Goal: Information Seeking & Learning: Find specific fact

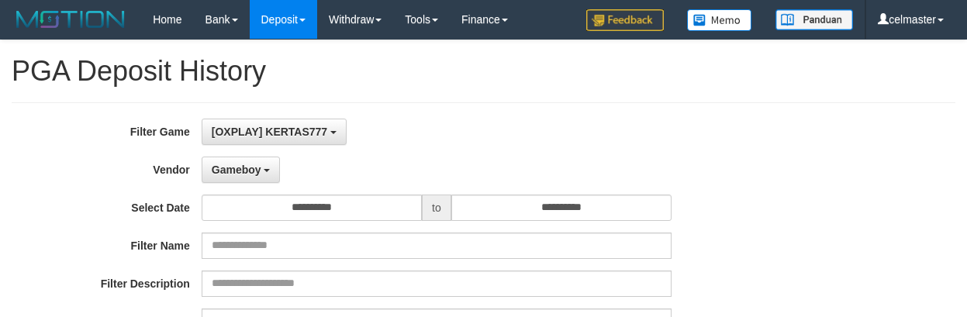
select select "**********"
select select "**"
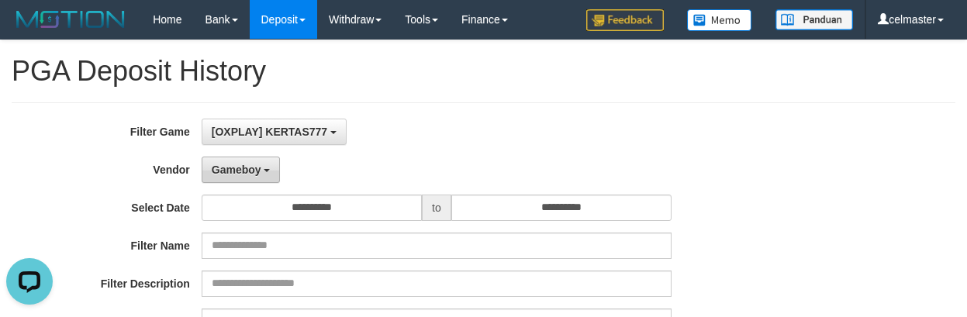
click at [250, 164] on span "Gameboy" at bounding box center [237, 170] width 50 height 12
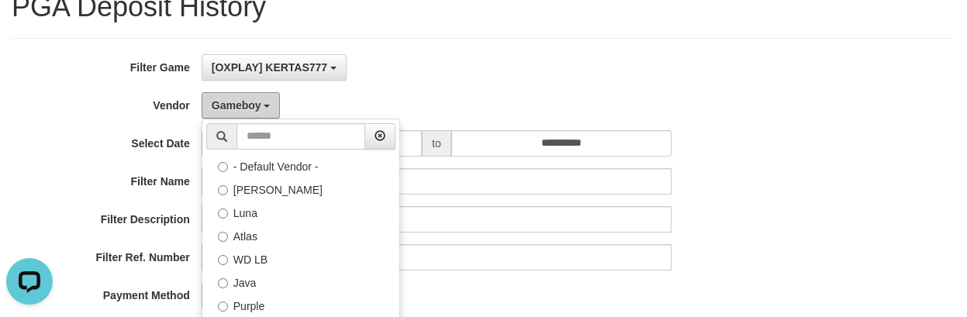
scroll to position [207, 0]
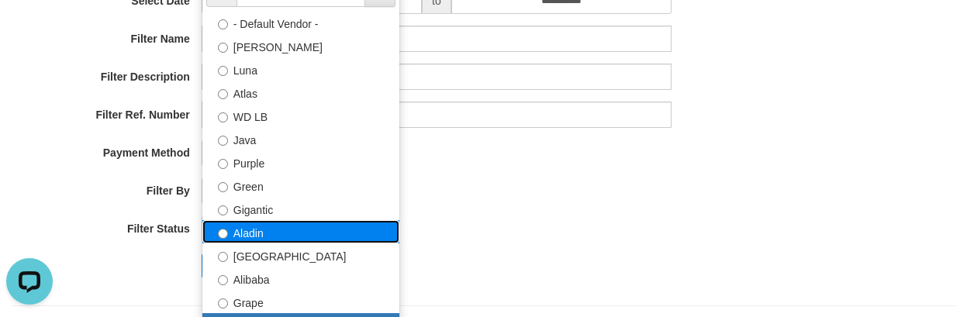
click at [301, 230] on label "Aladin" at bounding box center [300, 231] width 197 height 23
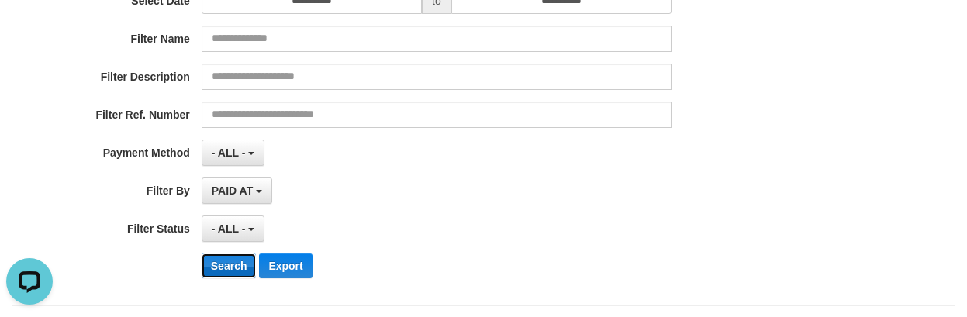
click at [233, 264] on button "Search" at bounding box center [229, 266] width 55 height 25
click at [489, 233] on div "- ALL - SELECT ALL - ALL - SELECT STATUS PENDING/UNPAID PAID CANCELED EXPIRED" at bounding box center [437, 229] width 470 height 26
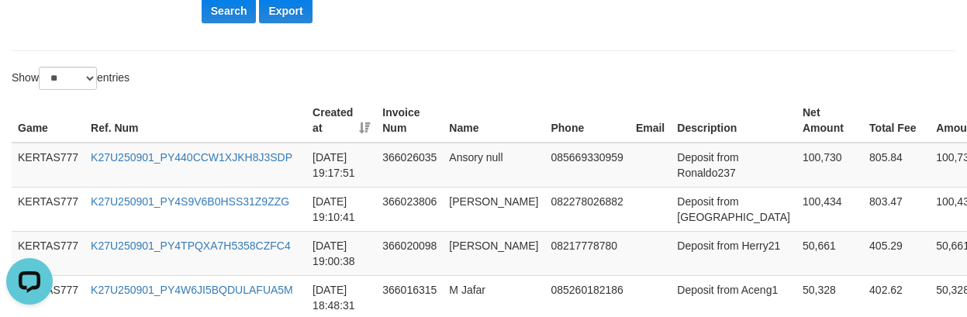
scroll to position [461, 0]
click at [219, 15] on button "Search" at bounding box center [229, 11] width 55 height 25
click at [491, 110] on th "Name" at bounding box center [494, 121] width 102 height 44
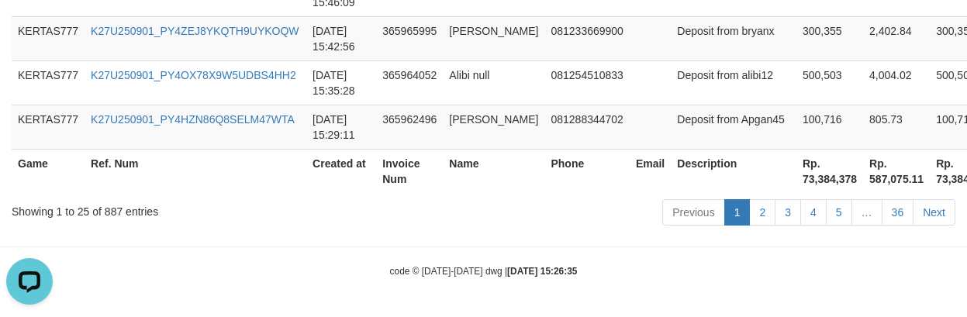
click at [796, 173] on th "Rp. 73,384,378" at bounding box center [829, 171] width 67 height 44
copy th "73,384,378"
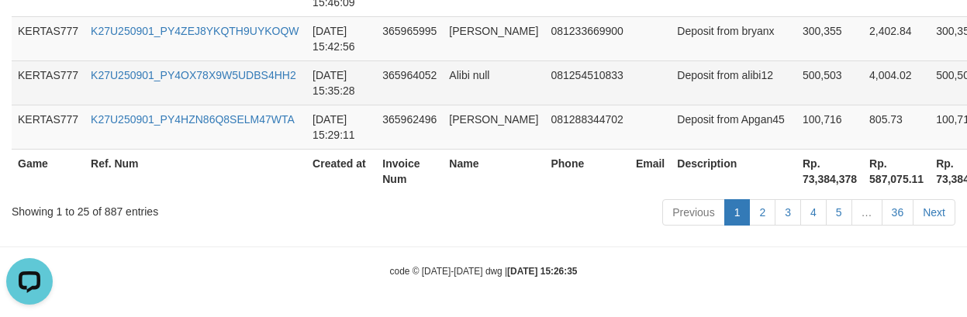
click at [630, 99] on td at bounding box center [650, 82] width 41 height 44
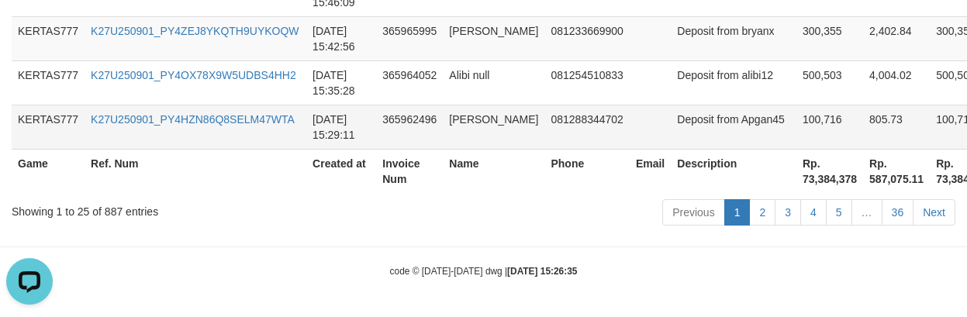
click at [586, 137] on td "081288344702" at bounding box center [586, 127] width 85 height 44
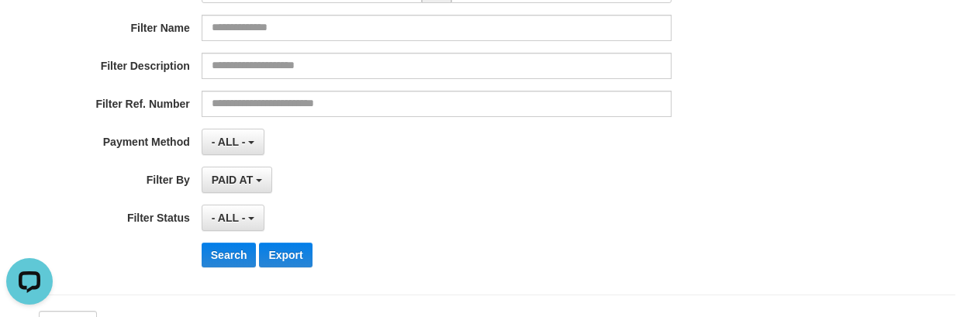
scroll to position [0, 0]
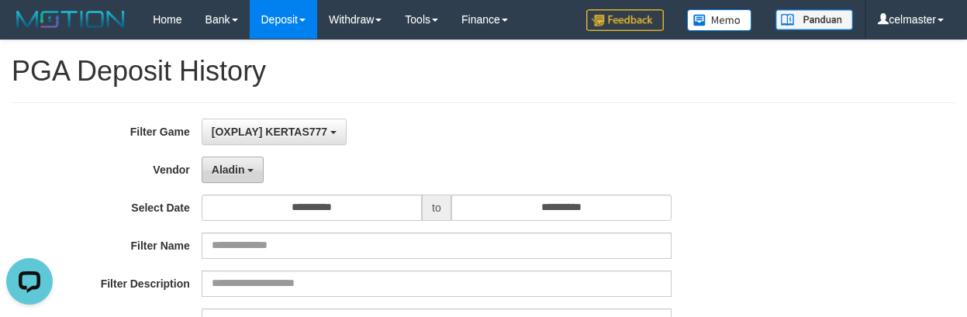
click at [243, 167] on span "Aladin" at bounding box center [228, 170] width 33 height 12
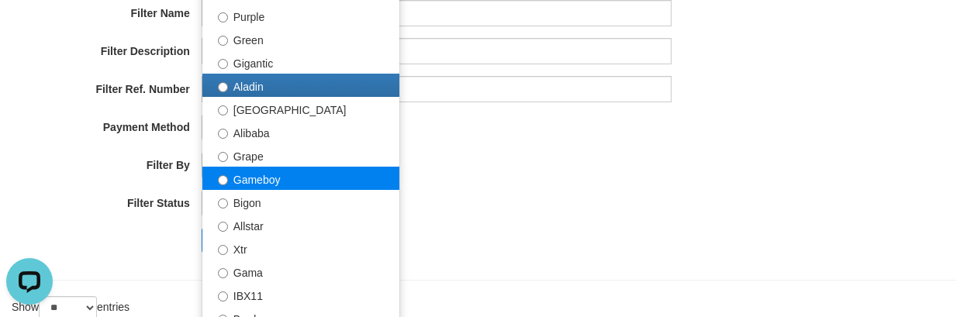
scroll to position [103, 0]
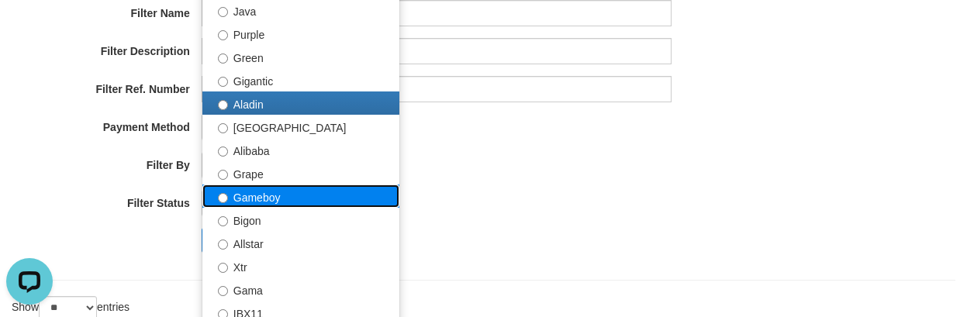
click at [243, 189] on label "Gameboy" at bounding box center [300, 196] width 197 height 23
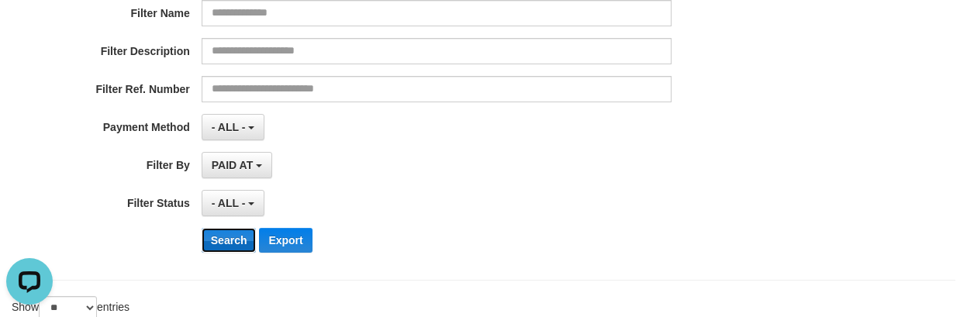
click at [216, 240] on button "Search" at bounding box center [229, 240] width 55 height 25
click at [570, 226] on div "**********" at bounding box center [403, 75] width 806 height 378
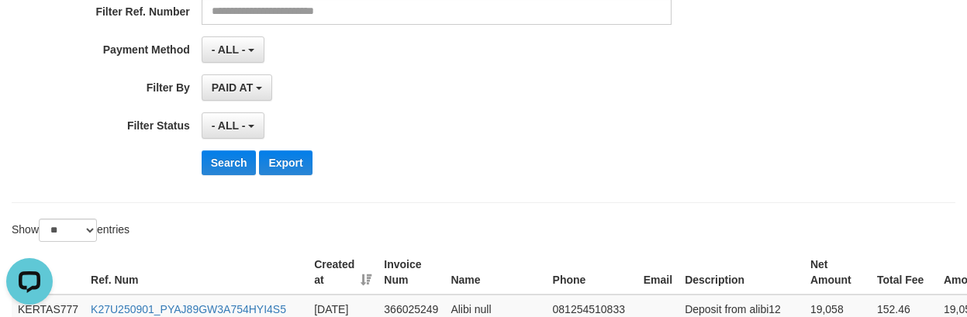
scroll to position [413, 0]
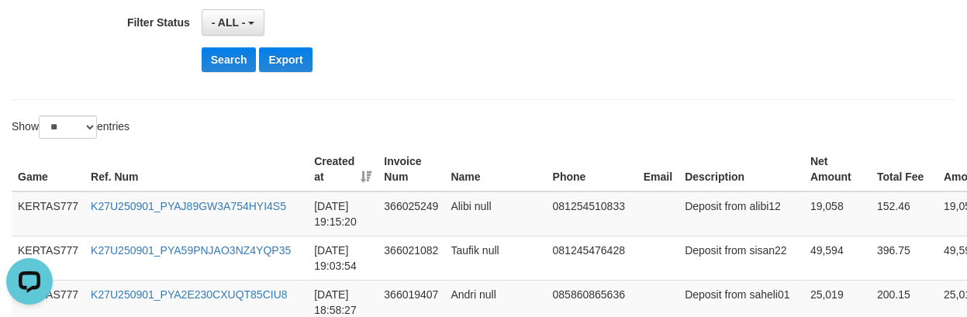
click at [678, 159] on th "Description" at bounding box center [741, 169] width 126 height 44
click at [630, 120] on div "Show ** ** ** *** entries" at bounding box center [483, 129] width 967 height 27
click at [631, 123] on div "Show ** ** ** *** entries" at bounding box center [483, 129] width 967 height 27
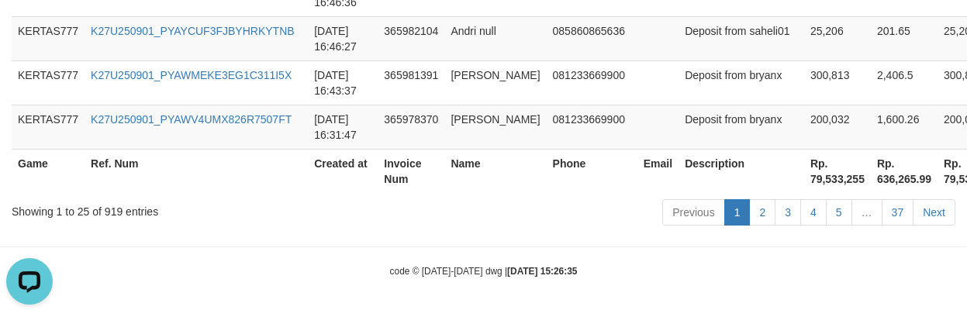
click at [758, 219] on link "2" at bounding box center [762, 212] width 26 height 26
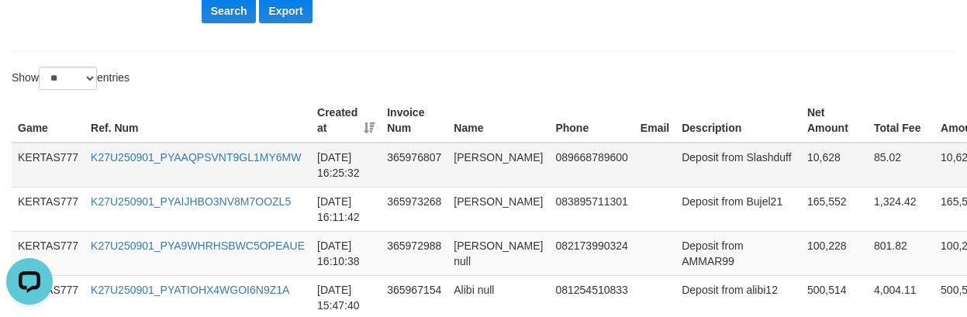
scroll to position [457, 0]
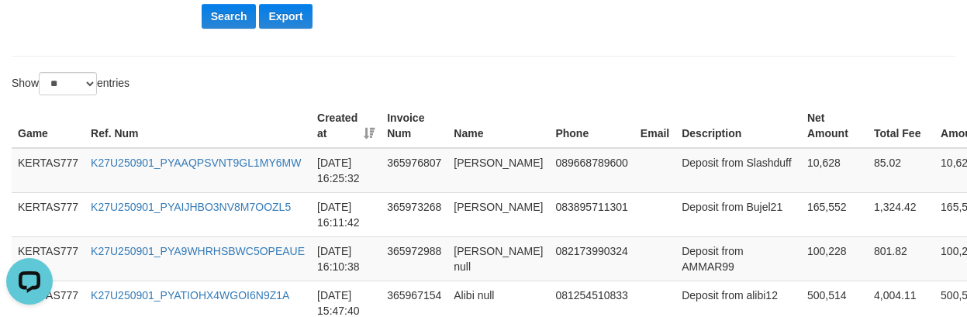
click at [731, 142] on th "Description" at bounding box center [738, 126] width 126 height 44
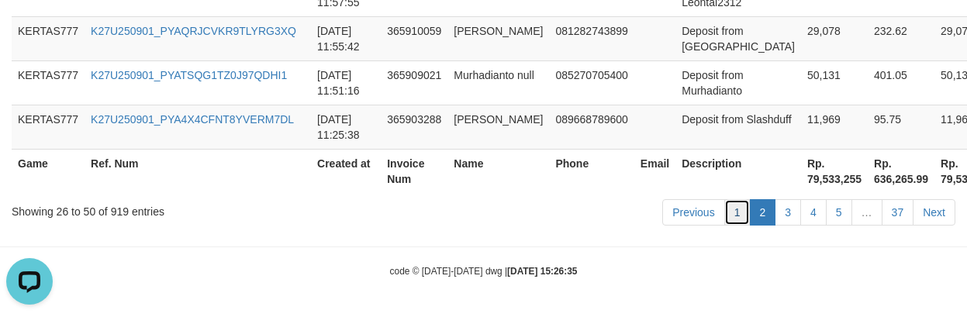
click at [744, 216] on link "1" at bounding box center [737, 212] width 26 height 26
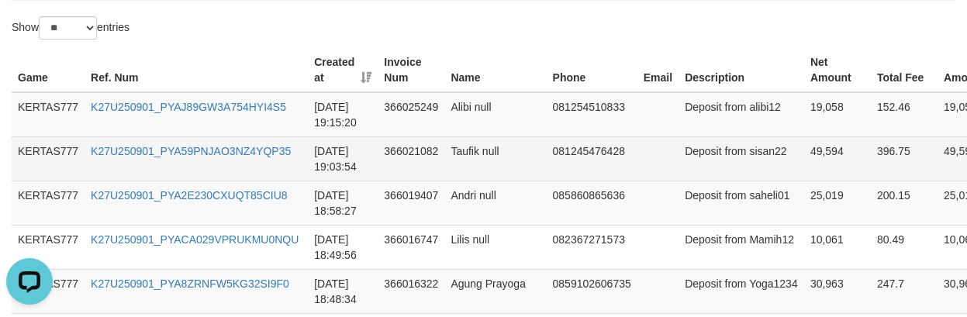
scroll to position [506, 0]
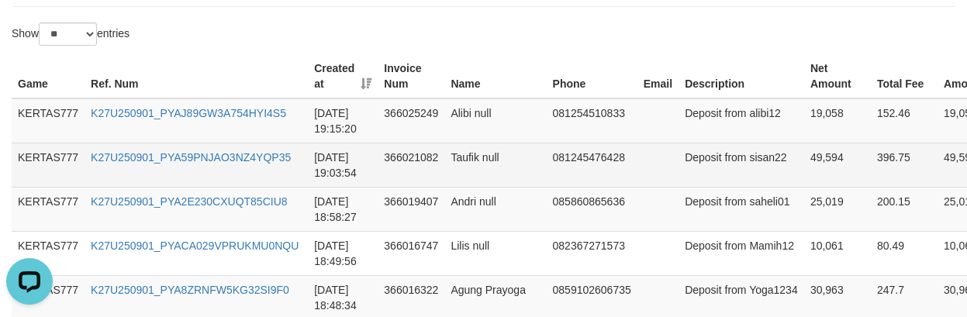
click at [637, 174] on td at bounding box center [657, 165] width 41 height 44
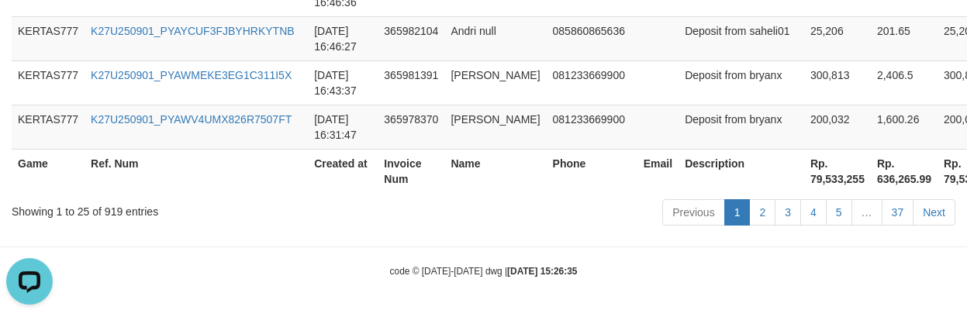
scroll to position [1824, 0]
click at [804, 182] on th "Rp. 79,533,255" at bounding box center [837, 171] width 67 height 44
copy th "79,533,255"
click at [637, 126] on td at bounding box center [657, 127] width 41 height 44
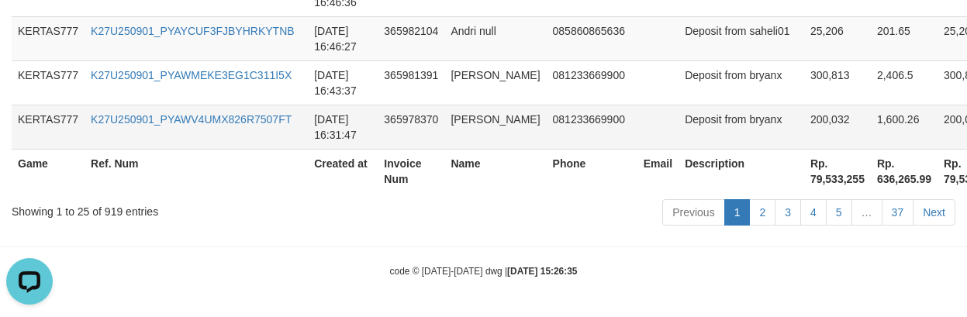
click at [595, 129] on td "081233669900" at bounding box center [592, 127] width 91 height 44
click at [637, 107] on td at bounding box center [657, 127] width 41 height 44
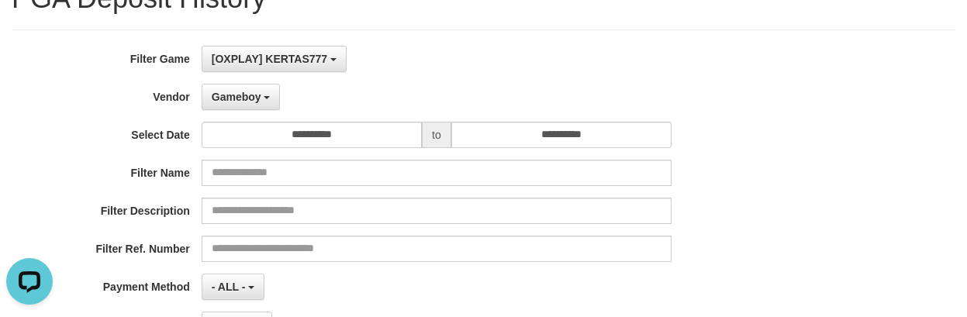
scroll to position [0, 0]
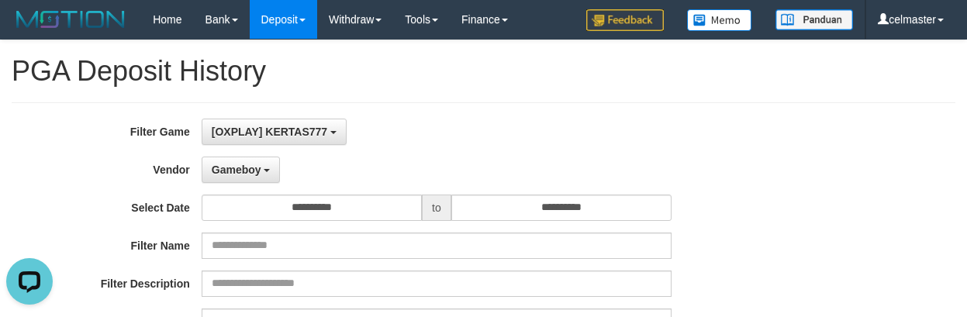
click at [192, 174] on label "Vendor" at bounding box center [101, 167] width 202 height 21
click at [280, 179] on button "Gameboy" at bounding box center [241, 170] width 79 height 26
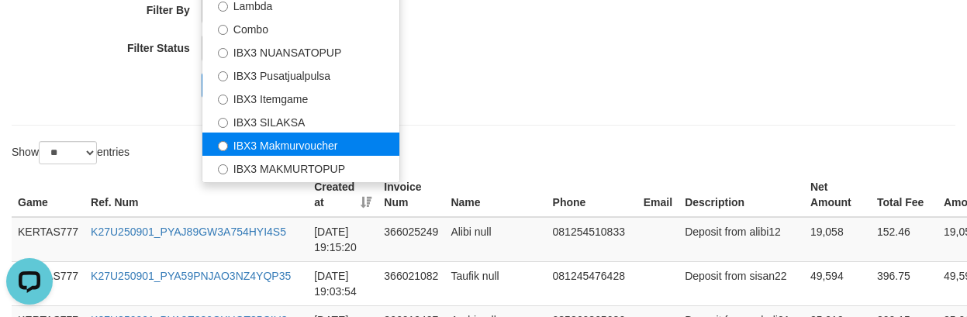
scroll to position [509, 0]
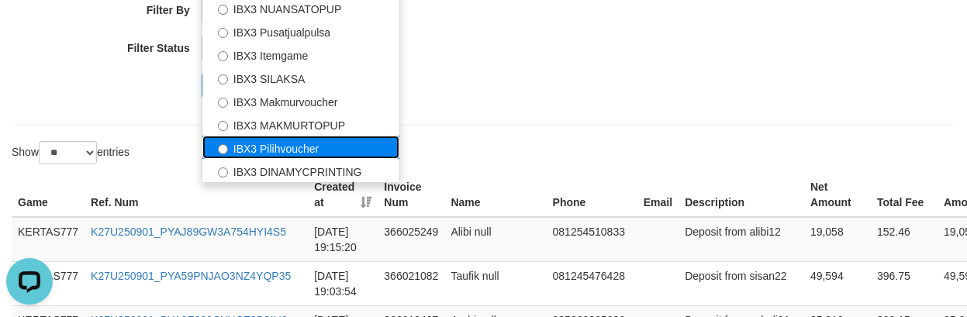
click at [289, 144] on label "IBX3 Pilihvoucher" at bounding box center [300, 147] width 197 height 23
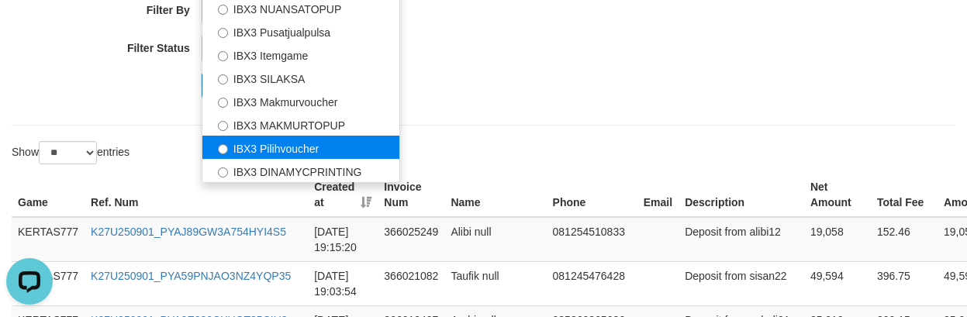
select select "**********"
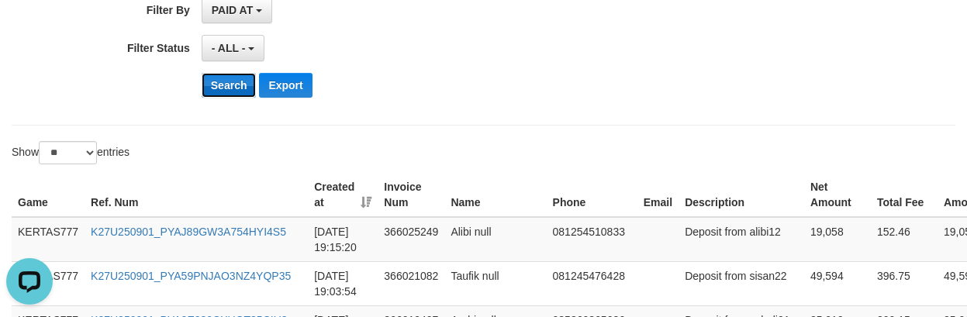
click at [230, 89] on button "Search" at bounding box center [229, 85] width 55 height 25
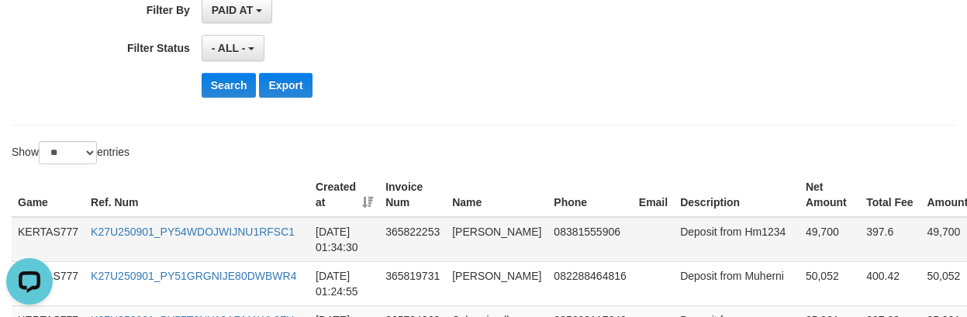
click at [644, 246] on td at bounding box center [653, 239] width 41 height 45
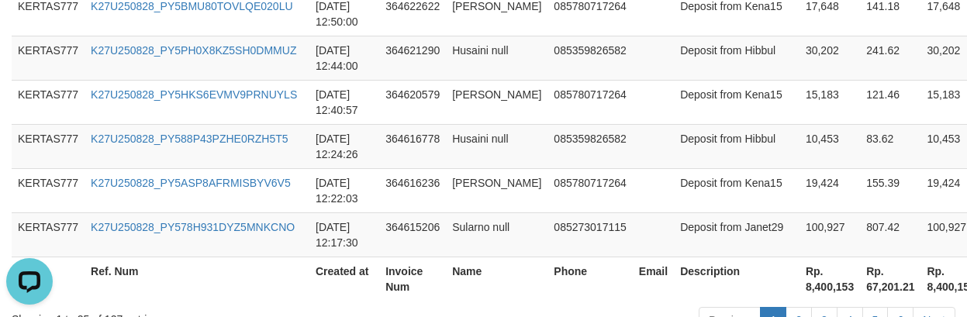
scroll to position [1561, 0]
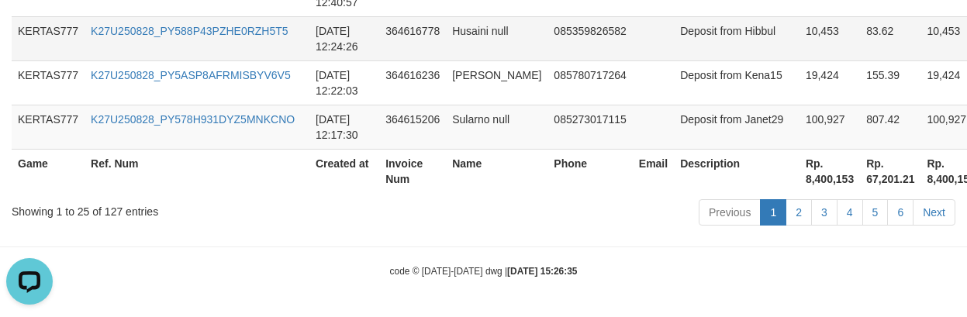
drag, startPoint x: 477, startPoint y: 12, endPoint x: 485, endPoint y: 41, distance: 30.7
